Goal: Task Accomplishment & Management: Manage account settings

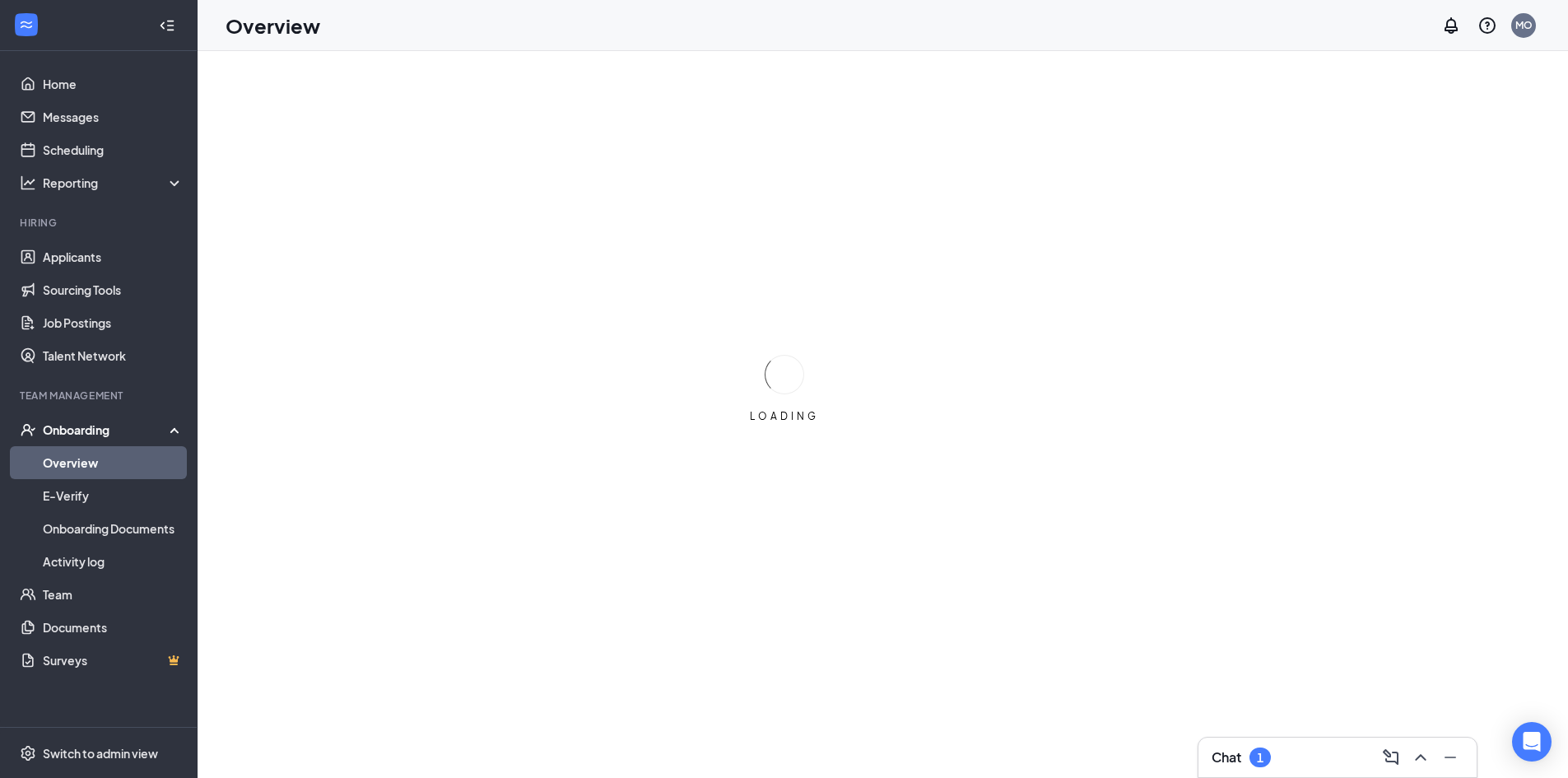
click at [1302, 774] on div "Chat 1" at bounding box center [1337, 757] width 278 height 39
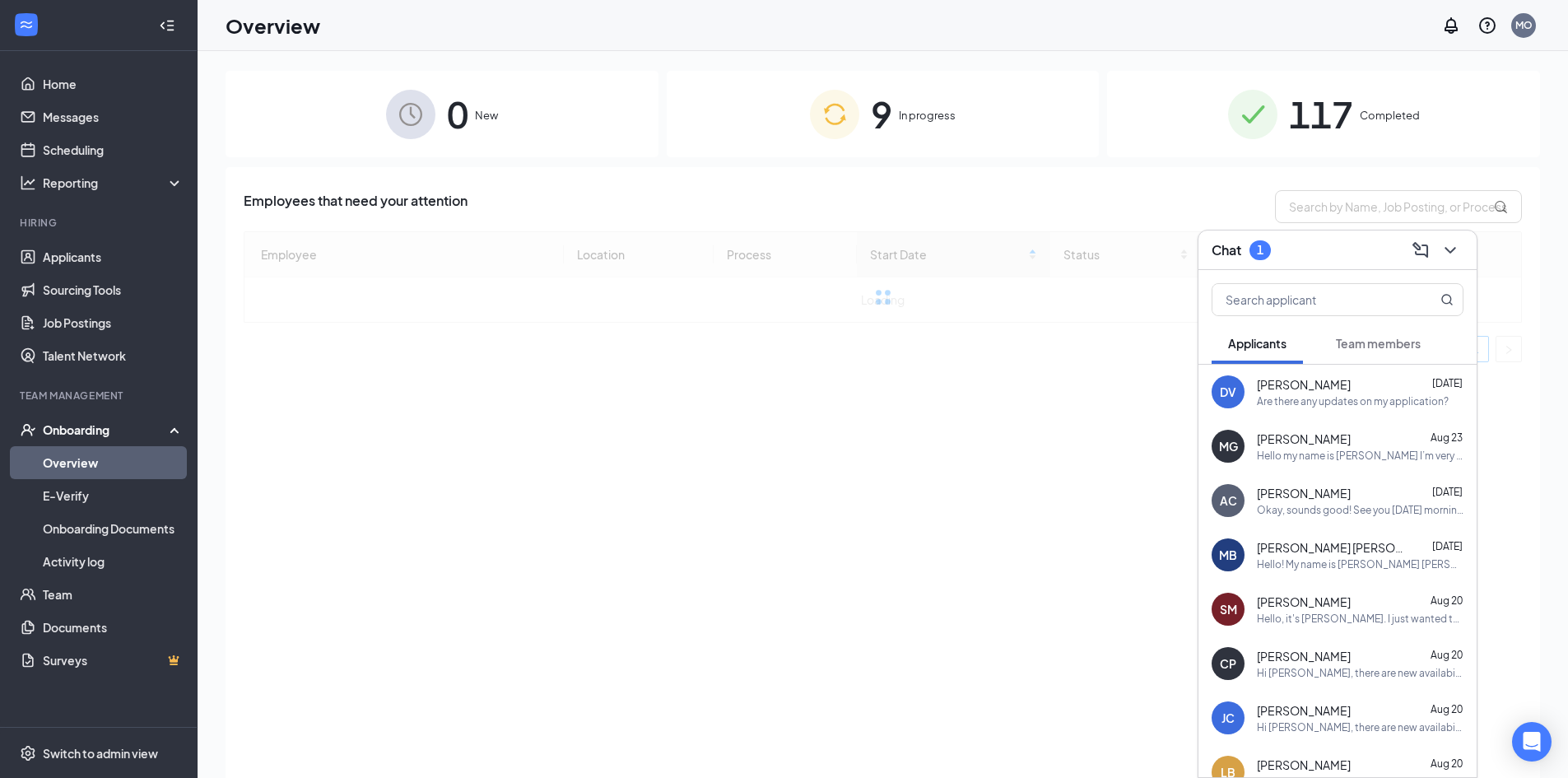
click at [1396, 346] on span "Team members" at bounding box center [1378, 343] width 85 height 15
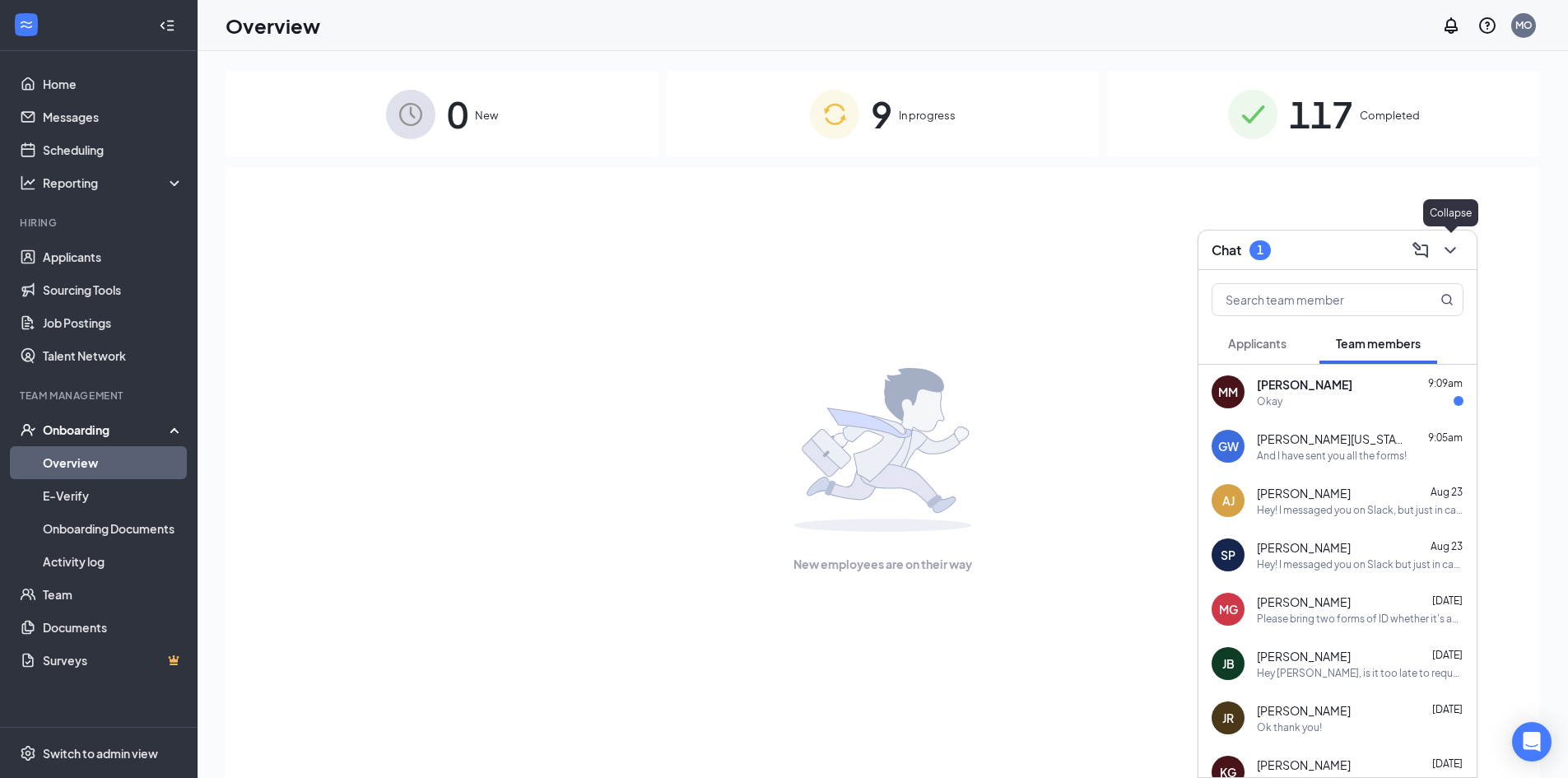
click at [1450, 242] on icon "ChevronDown" at bounding box center [1450, 250] width 20 height 20
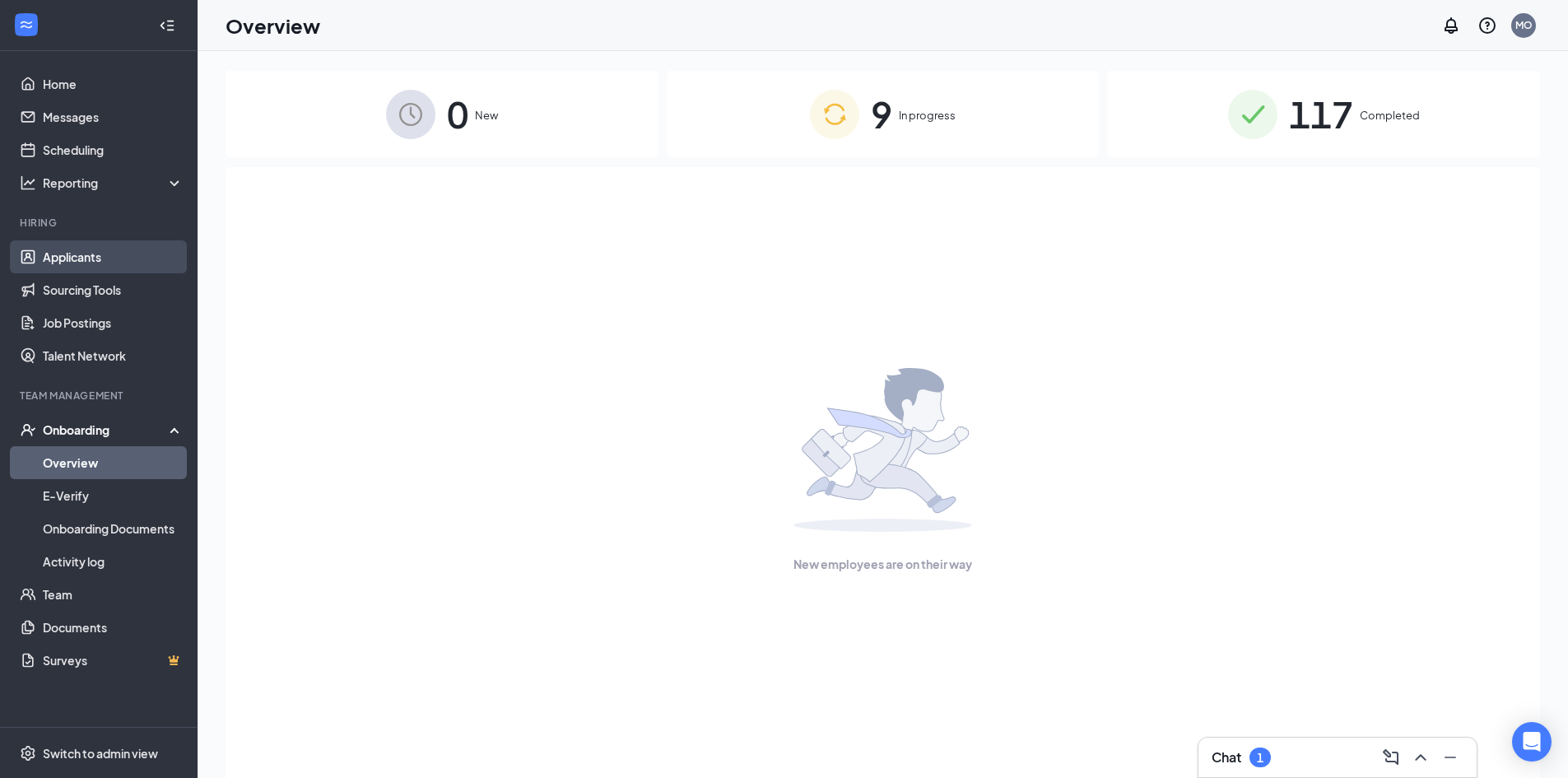
click at [125, 252] on link "Applicants" at bounding box center [113, 257] width 141 height 33
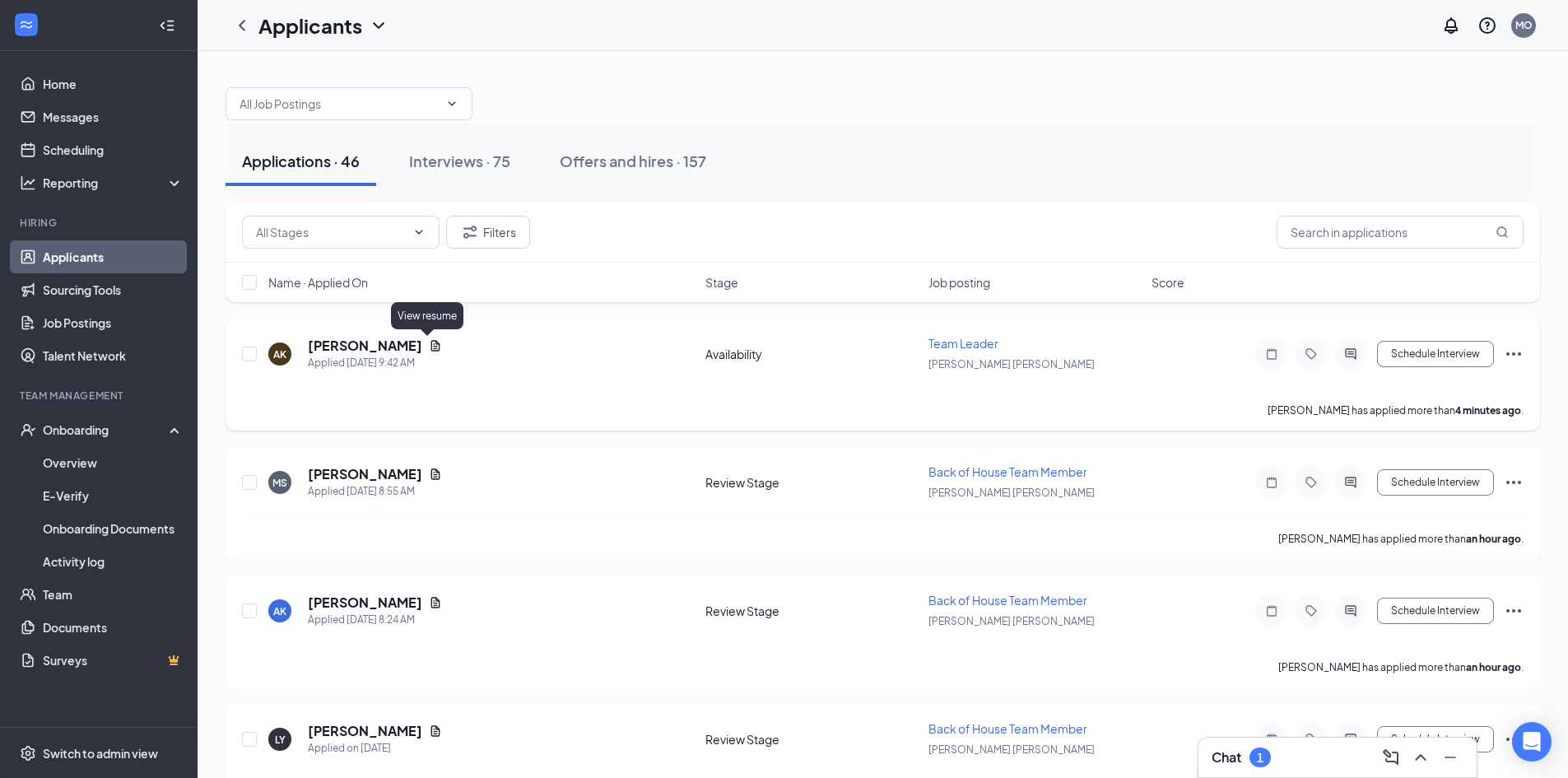
click at [431, 346] on icon "Document" at bounding box center [436, 345] width 9 height 11
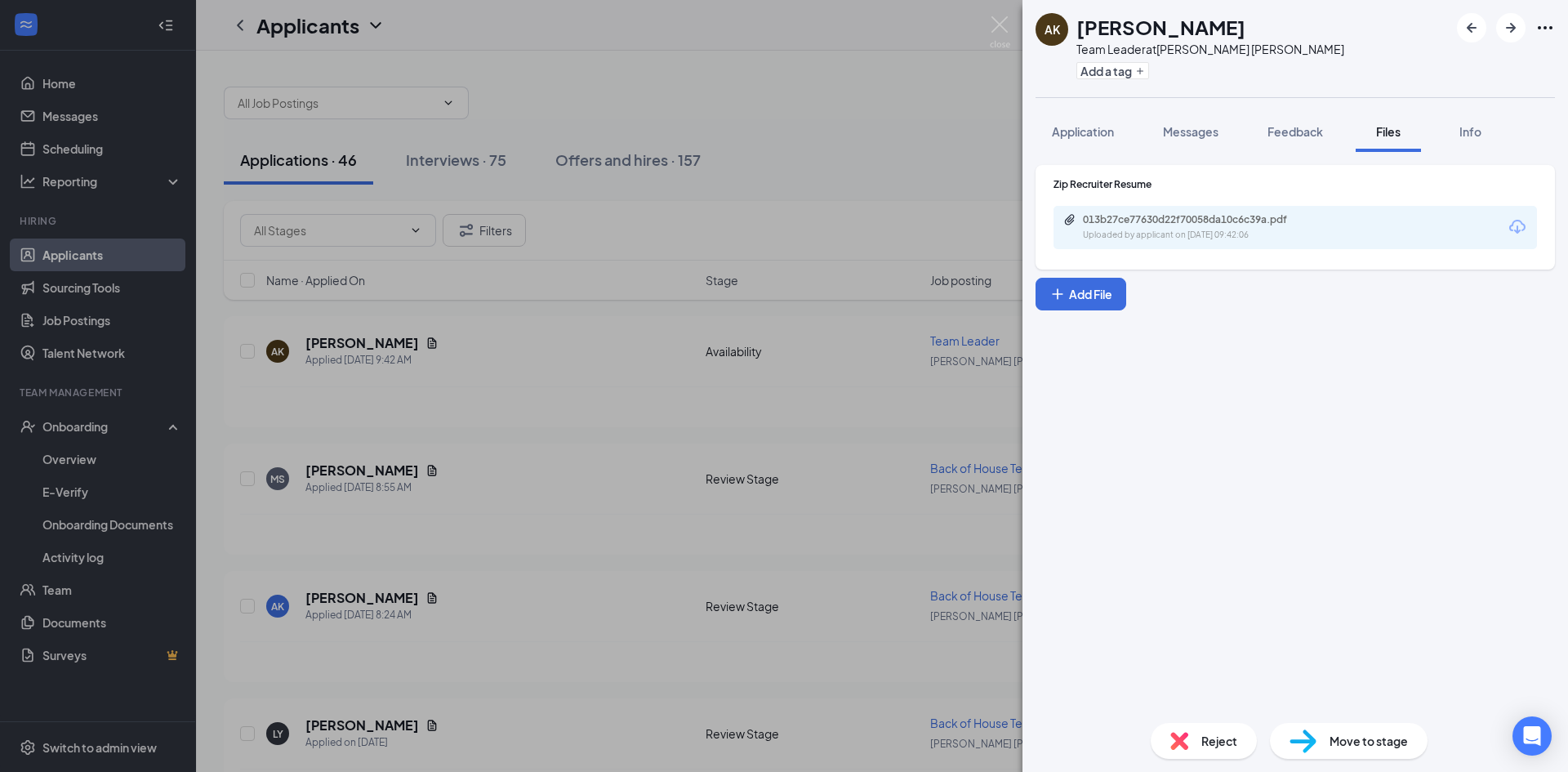
click at [1098, 238] on div "Uploaded by applicant on [DATE] 09:42:06" at bounding box center [1205, 235] width 245 height 13
click at [400, 512] on div "AK [PERSON_NAME] Team Leader at [PERSON_NAME][GEOGRAPHIC_DATA][PERSON_NAME] Add…" at bounding box center [784, 386] width 1568 height 772
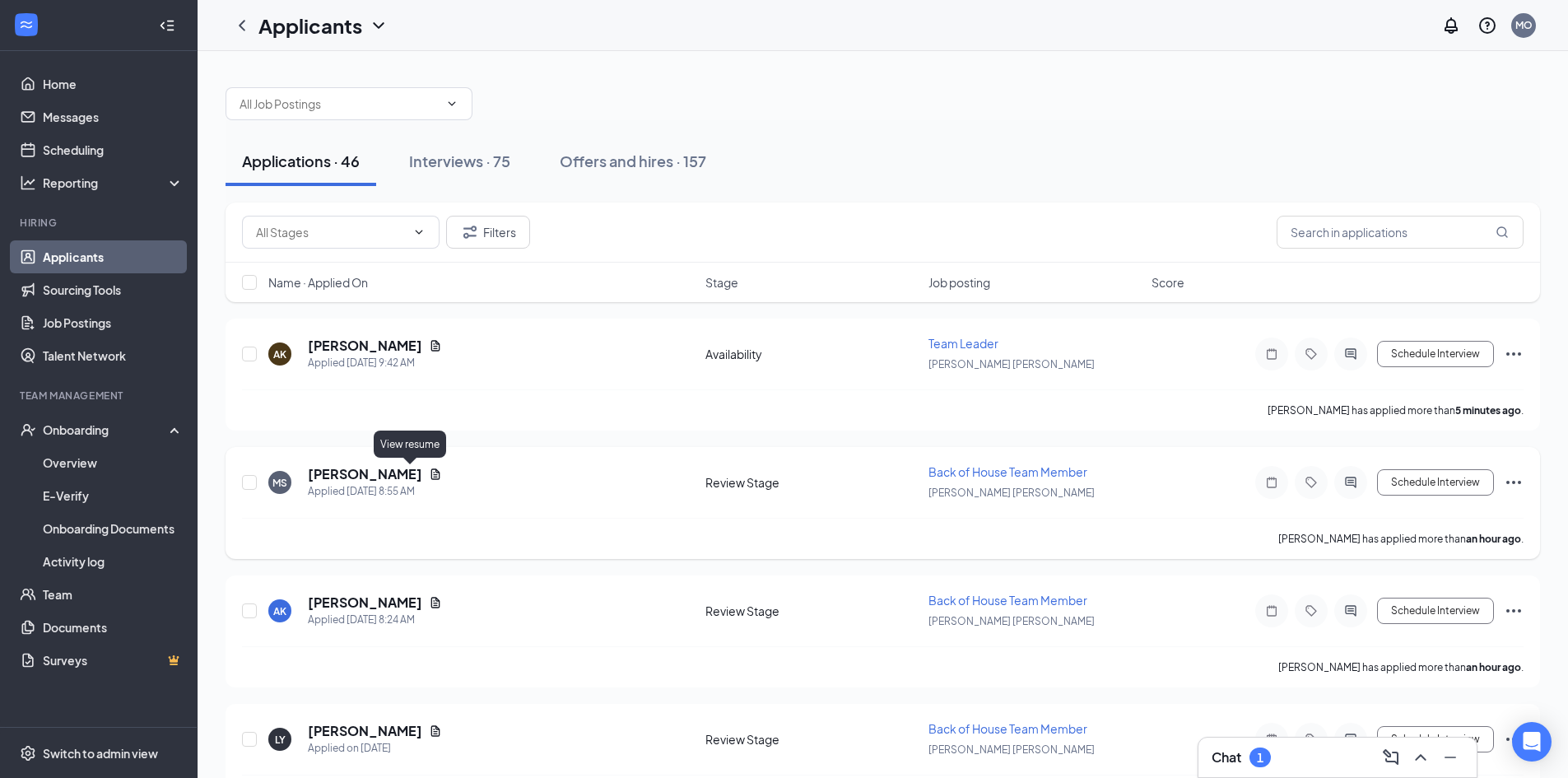
click at [429, 473] on icon "Document" at bounding box center [435, 474] width 13 height 13
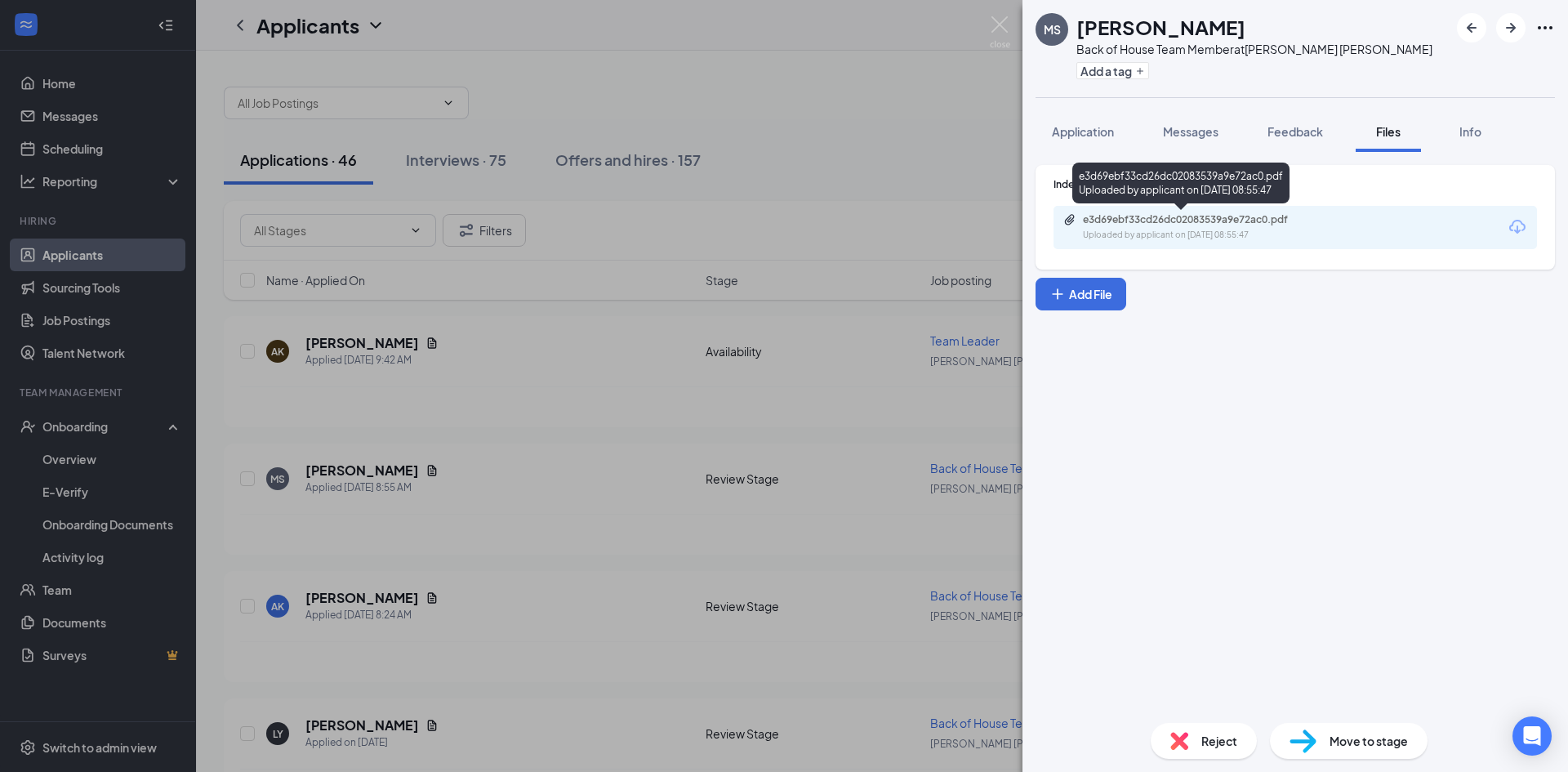
click at [1179, 235] on div "Uploaded by applicant on [DATE] 08:55:47" at bounding box center [1205, 235] width 245 height 13
